Goal: Information Seeking & Learning: Learn about a topic

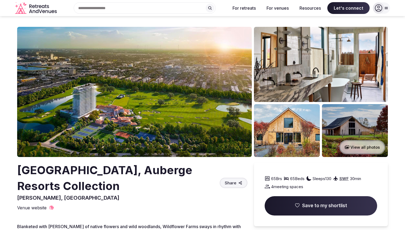
click at [366, 147] on button "View all photos" at bounding box center [363, 147] width 46 height 14
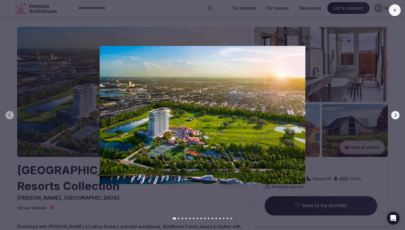
click at [395, 113] on icon "button" at bounding box center [396, 115] width 4 height 4
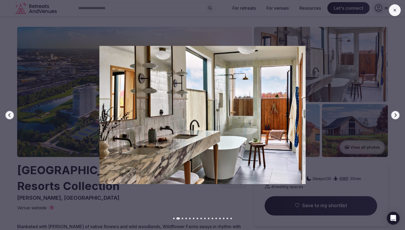
click at [395, 113] on icon "button" at bounding box center [396, 115] width 4 height 4
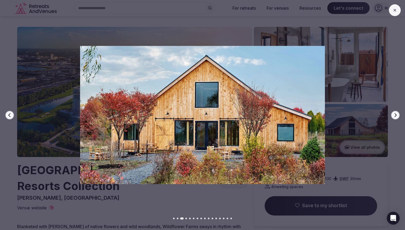
click at [395, 113] on icon "button" at bounding box center [396, 115] width 4 height 4
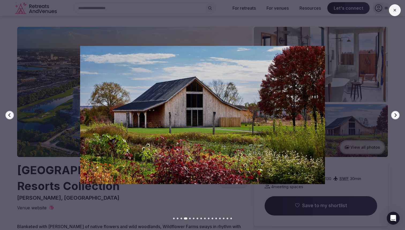
click at [395, 113] on icon "button" at bounding box center [396, 115] width 4 height 4
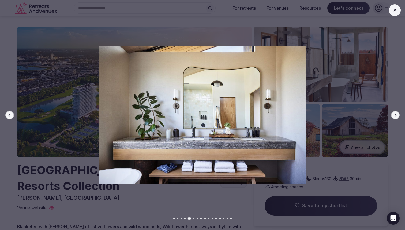
click at [395, 113] on icon "button" at bounding box center [396, 115] width 4 height 4
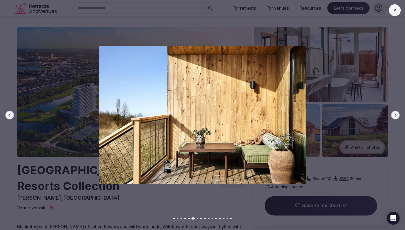
click at [395, 113] on icon "button" at bounding box center [396, 115] width 4 height 4
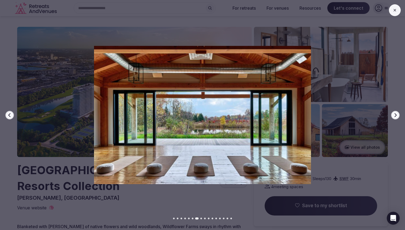
click at [395, 113] on icon "button" at bounding box center [396, 115] width 4 height 4
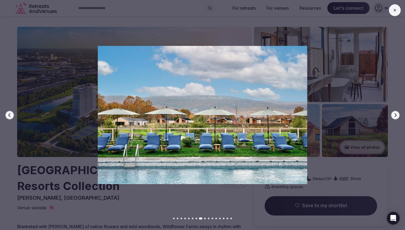
click at [395, 113] on icon "button" at bounding box center [396, 115] width 4 height 4
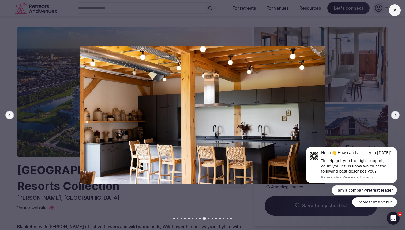
click at [256, 110] on img at bounding box center [203, 115] width 284 height 138
click at [237, 96] on img at bounding box center [203, 115] width 284 height 138
click at [396, 11] on icon at bounding box center [395, 10] width 4 height 4
